Goal: Check status

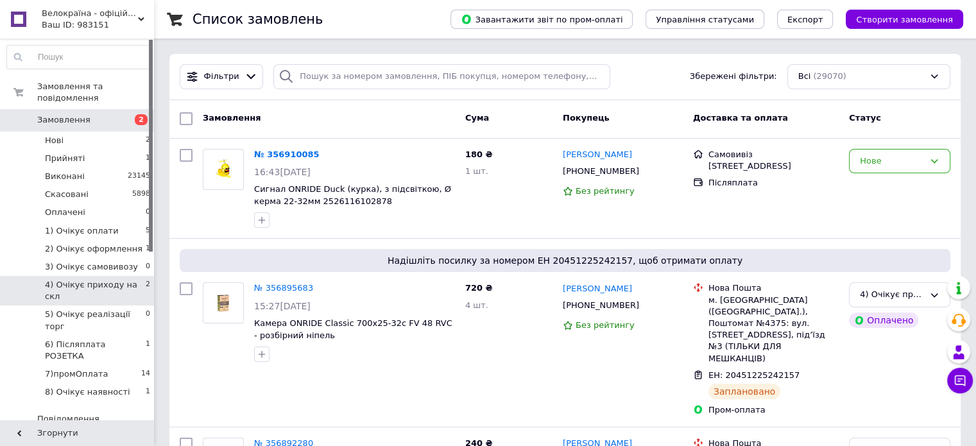
click at [146, 279] on span "2" at bounding box center [148, 290] width 4 height 23
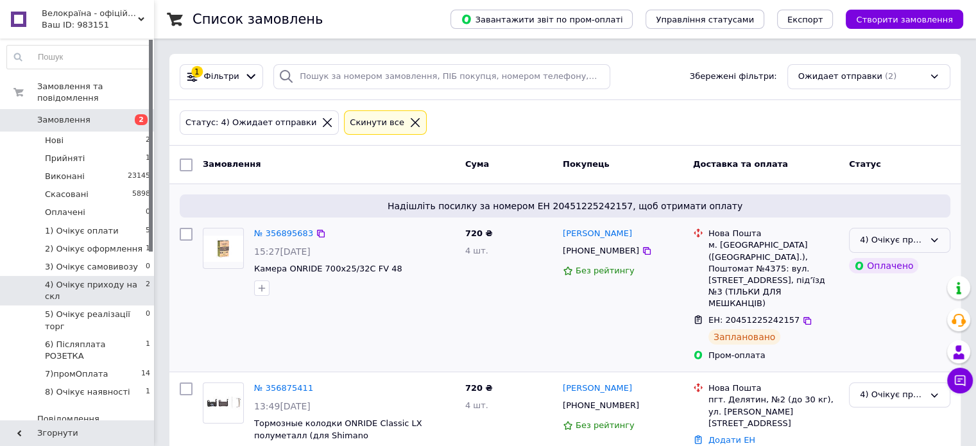
click at [929, 243] on icon at bounding box center [934, 240] width 10 height 10
click at [898, 336] on li "5) Очікує реалізації торг" at bounding box center [899, 336] width 100 height 37
click at [934, 243] on icon at bounding box center [934, 240] width 10 height 10
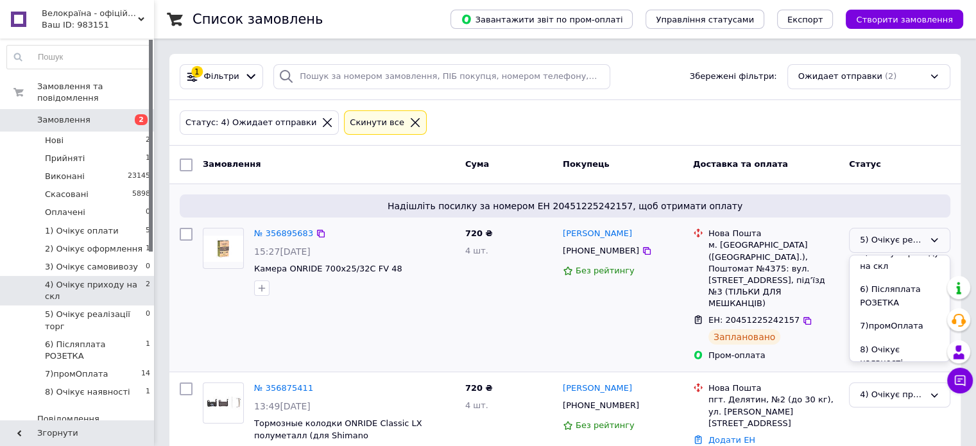
click at [662, 291] on div "[PERSON_NAME] [PHONE_NUMBER] Без рейтингу" at bounding box center [622, 295] width 130 height 144
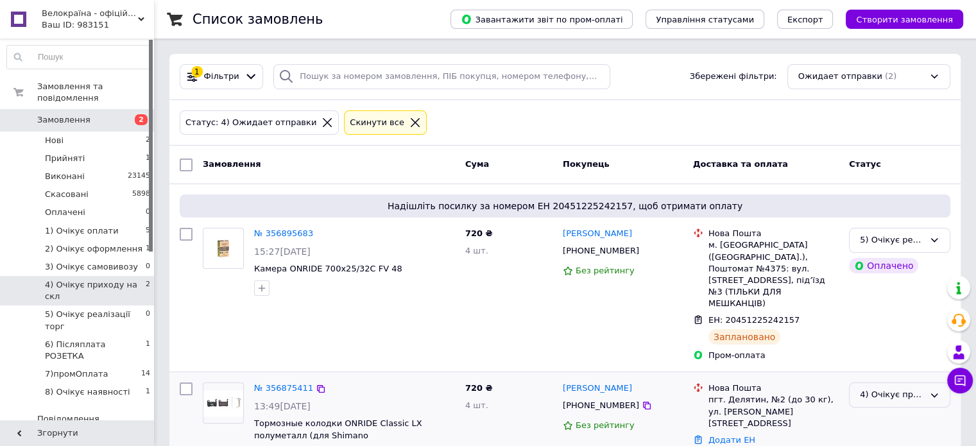
click at [890, 382] on div "4) Очікує приходу на скл" at bounding box center [899, 394] width 101 height 25
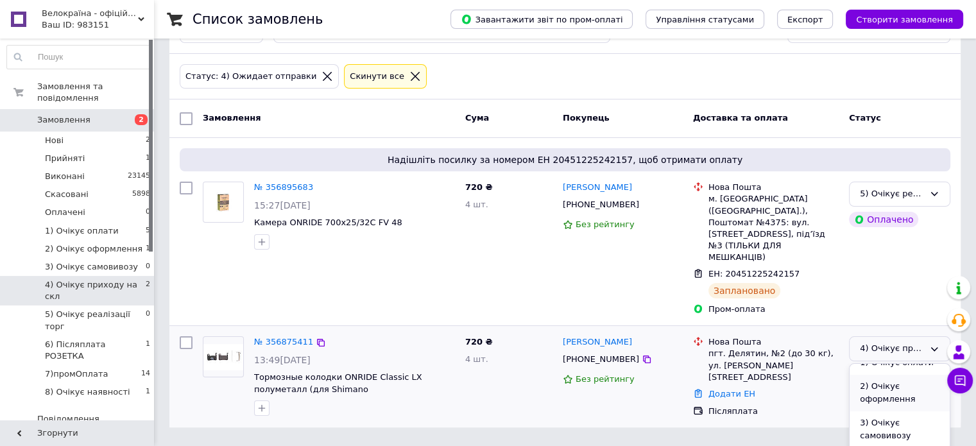
scroll to position [128, 0]
click at [899, 426] on li "5) Очікує реалізації торг" at bounding box center [899, 444] width 100 height 37
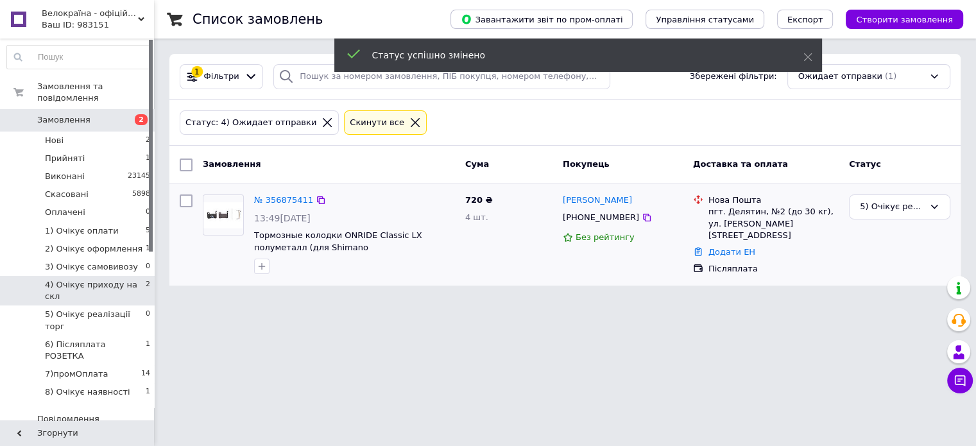
scroll to position [0, 0]
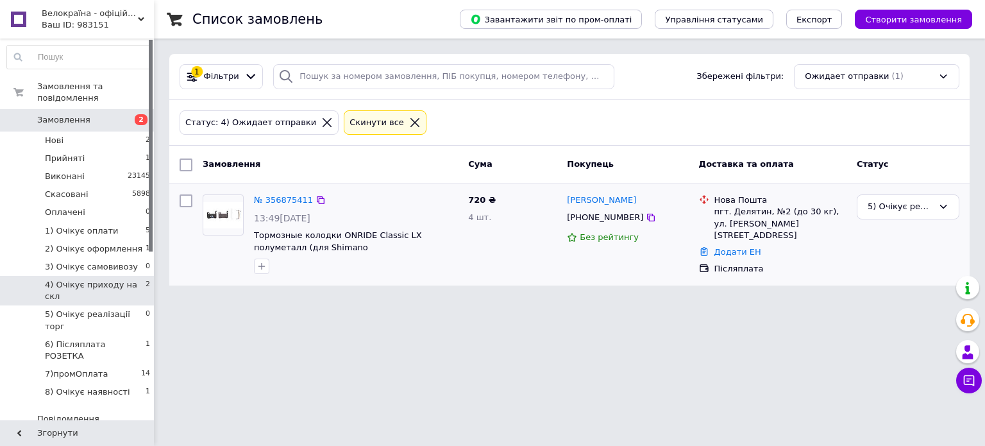
click at [101, 114] on span "Замовлення" at bounding box center [77, 120] width 81 height 12
